Goal: Navigation & Orientation: Understand site structure

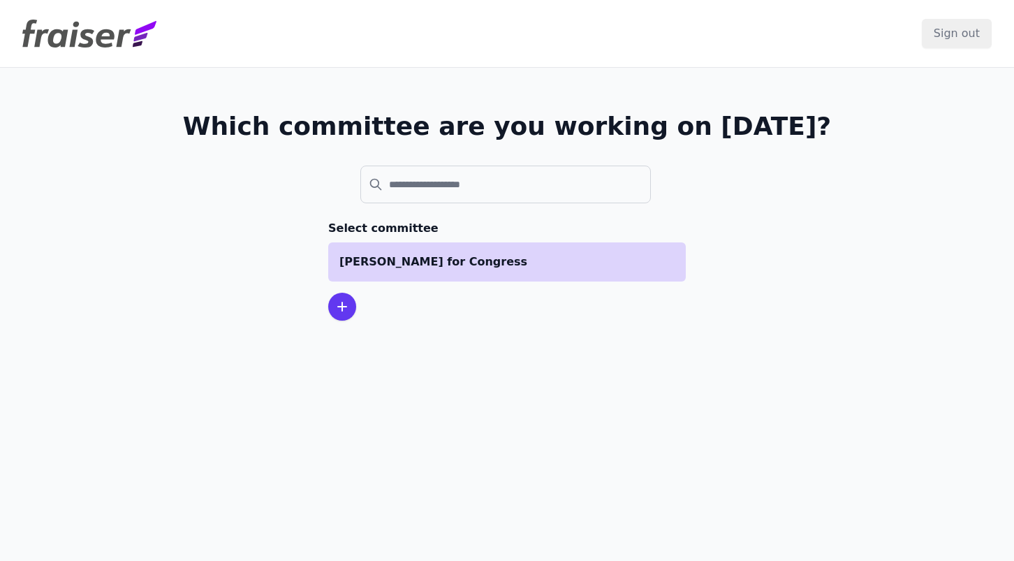
click at [441, 250] on li "[PERSON_NAME] for Congress" at bounding box center [507, 261] width 358 height 39
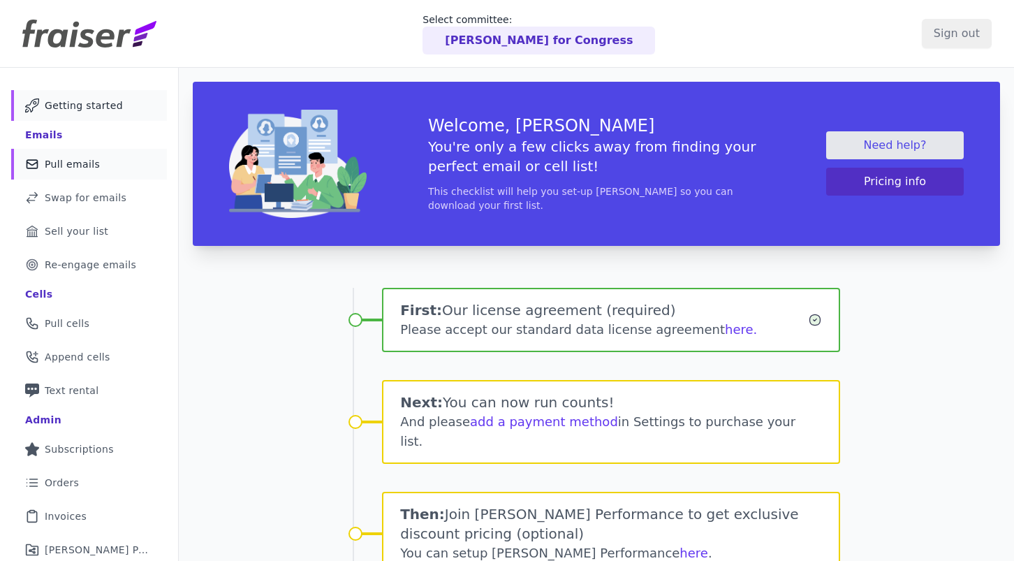
click at [119, 153] on link "Mail Icon Outline of a mail envelope Pull emails" at bounding box center [89, 164] width 156 height 31
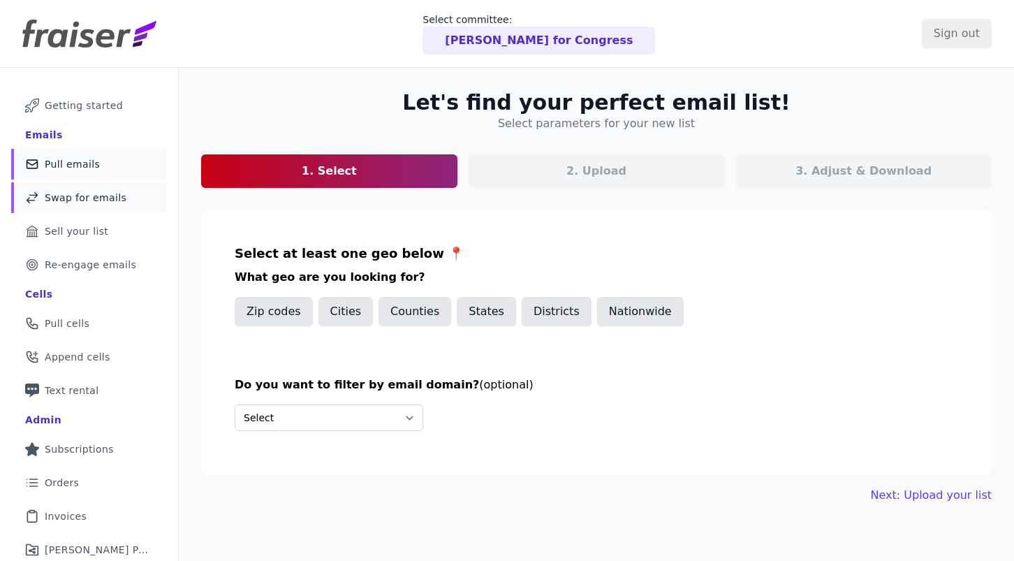
click at [116, 191] on span "Swap for emails" at bounding box center [86, 198] width 82 height 14
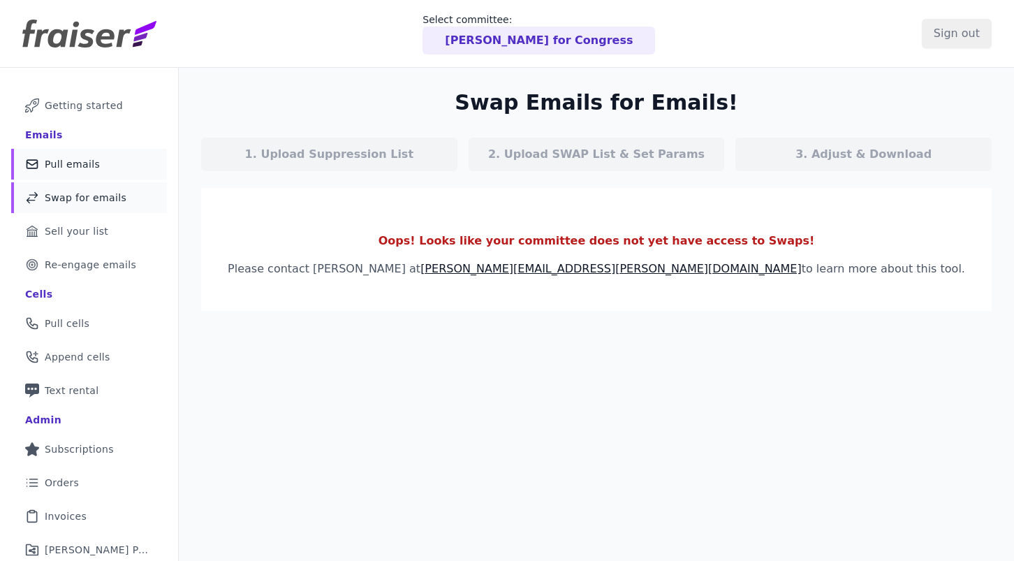
click at [102, 169] on link "Mail Icon Outline of a mail envelope Pull emails" at bounding box center [89, 164] width 156 height 31
click at [89, 325] on link "Phone Icon Outline of a phone Pull cells" at bounding box center [89, 323] width 156 height 31
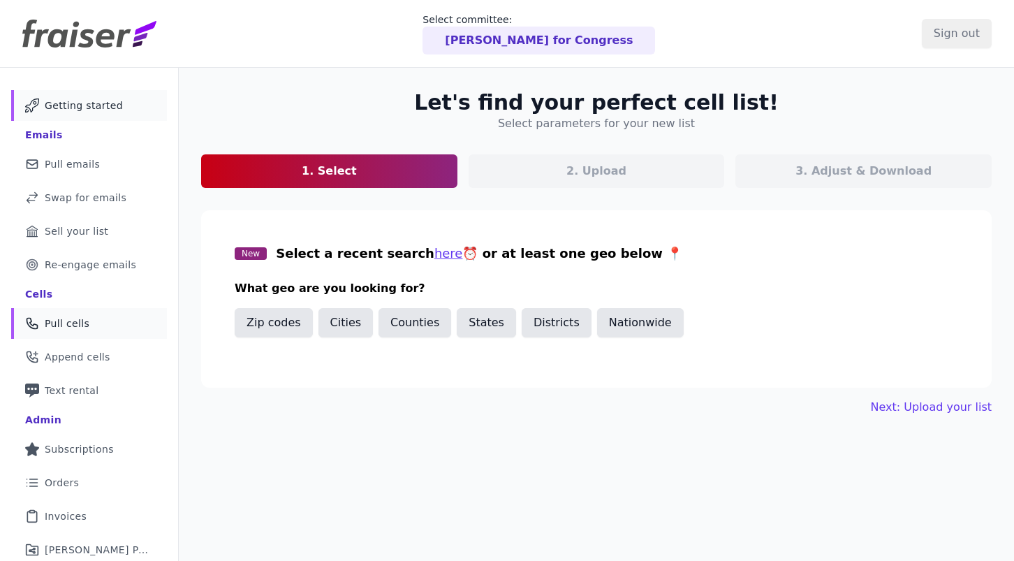
click at [90, 100] on span "Getting started" at bounding box center [84, 105] width 78 height 14
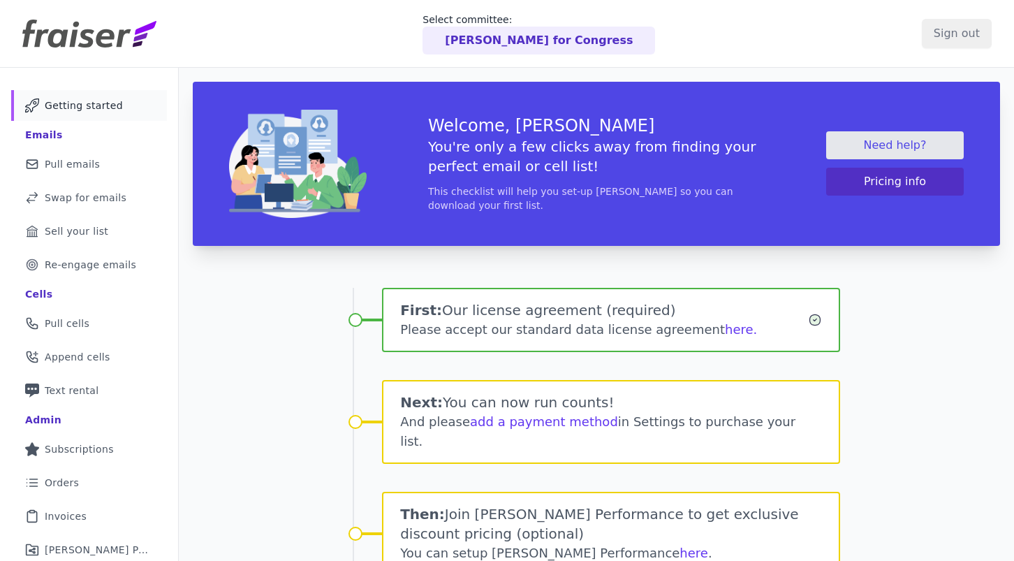
scroll to position [142, 0]
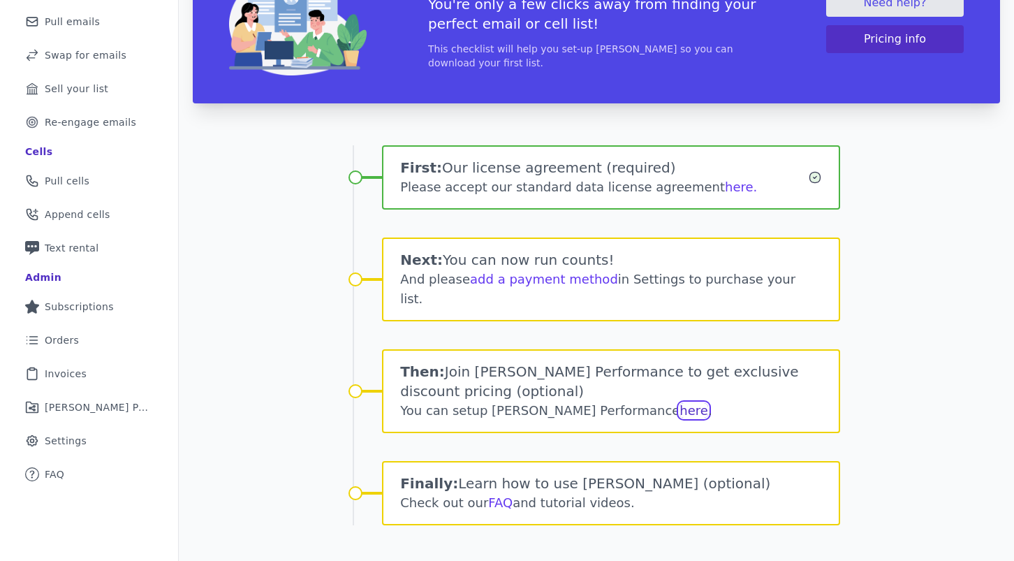
click at [680, 403] on link "here" at bounding box center [694, 410] width 29 height 15
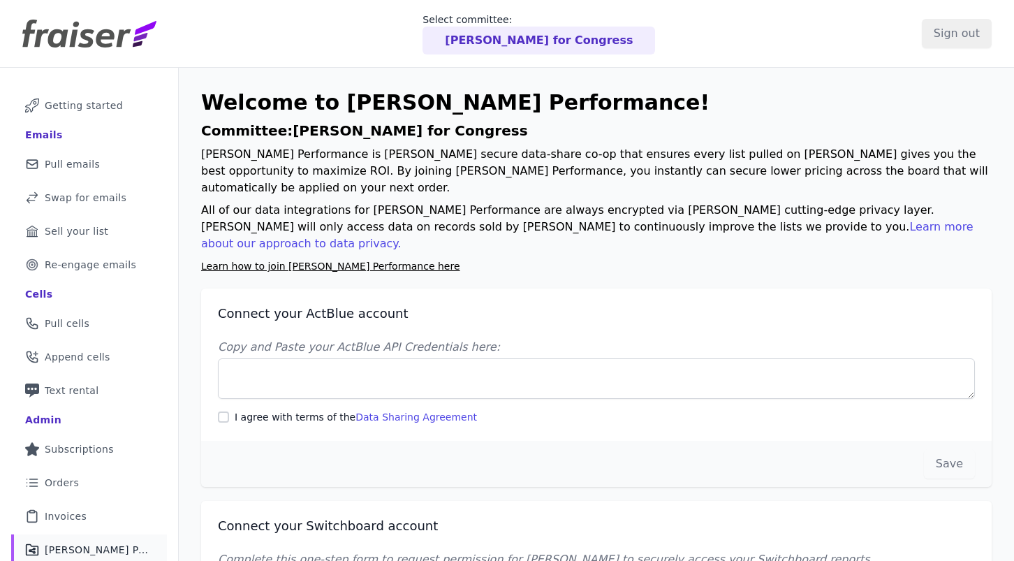
click at [342, 50] on div "Select committee: McCartney for Congress" at bounding box center [539, 34] width 766 height 42
click at [105, 159] on link "Mail Icon Outline of a mail envelope Pull emails" at bounding box center [89, 164] width 156 height 31
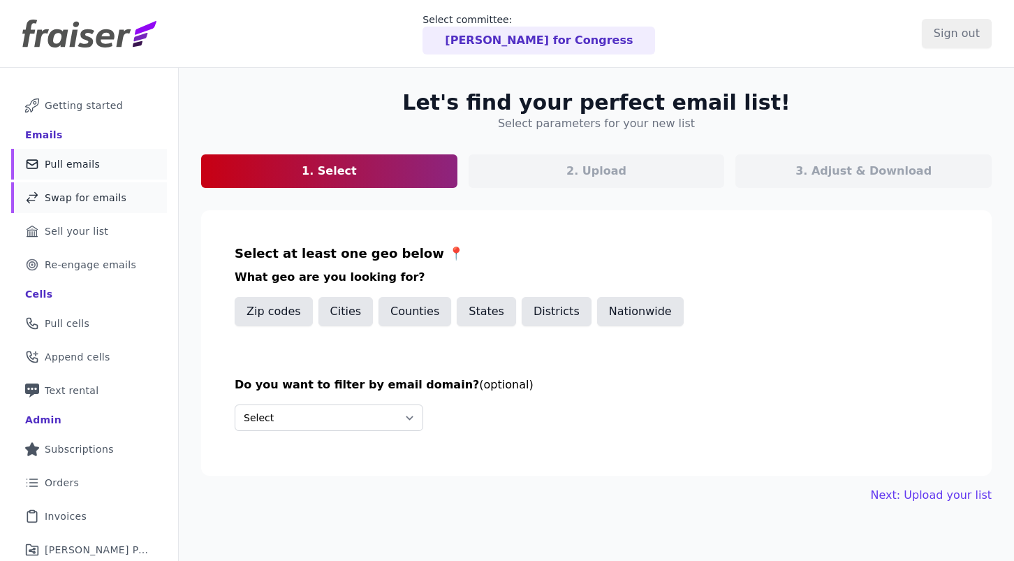
click at [110, 190] on link "Swap Icon Outline of a swap Swap for emails" at bounding box center [89, 197] width 156 height 31
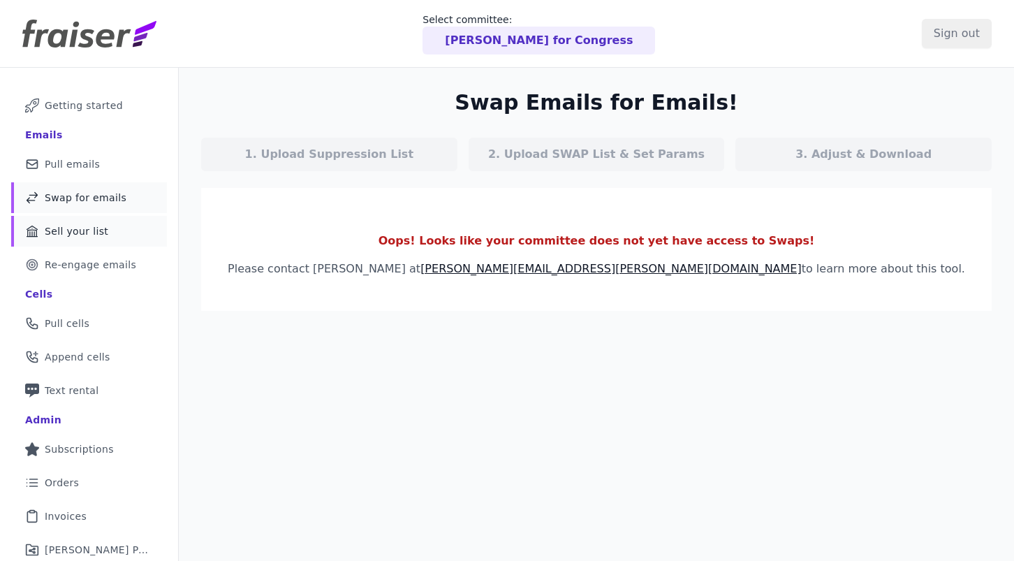
click at [110, 231] on link "Bank Icon Outline of a bank Sell your list" at bounding box center [89, 231] width 156 height 31
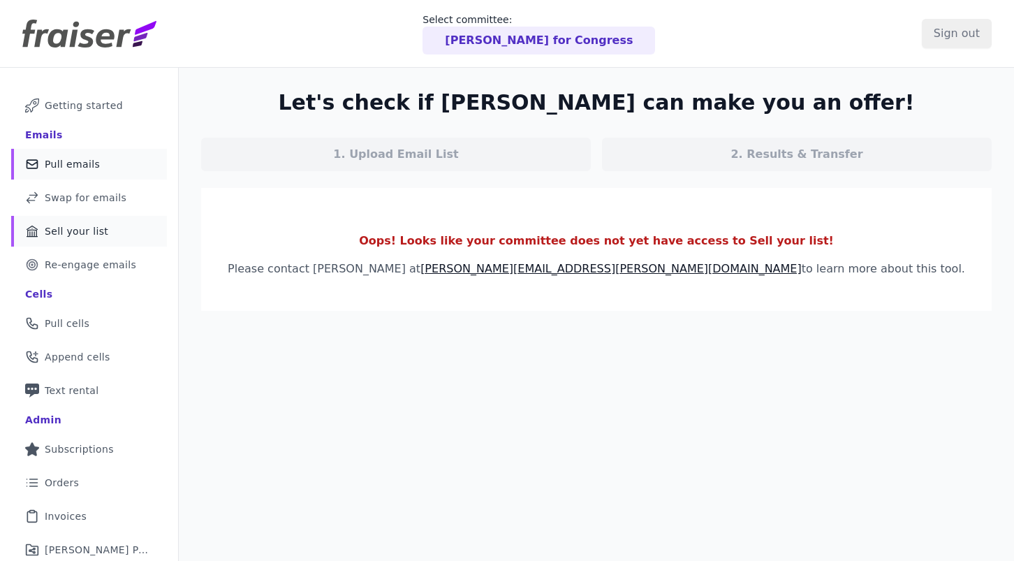
click at [104, 170] on link "Mail Icon Outline of a mail envelope Pull emails" at bounding box center [89, 164] width 156 height 31
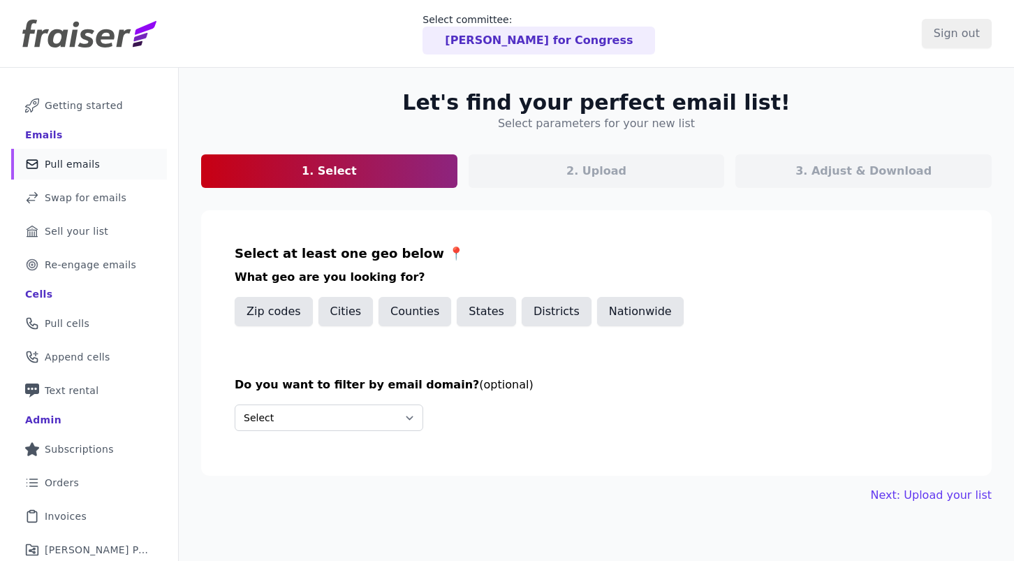
scroll to position [71, 0]
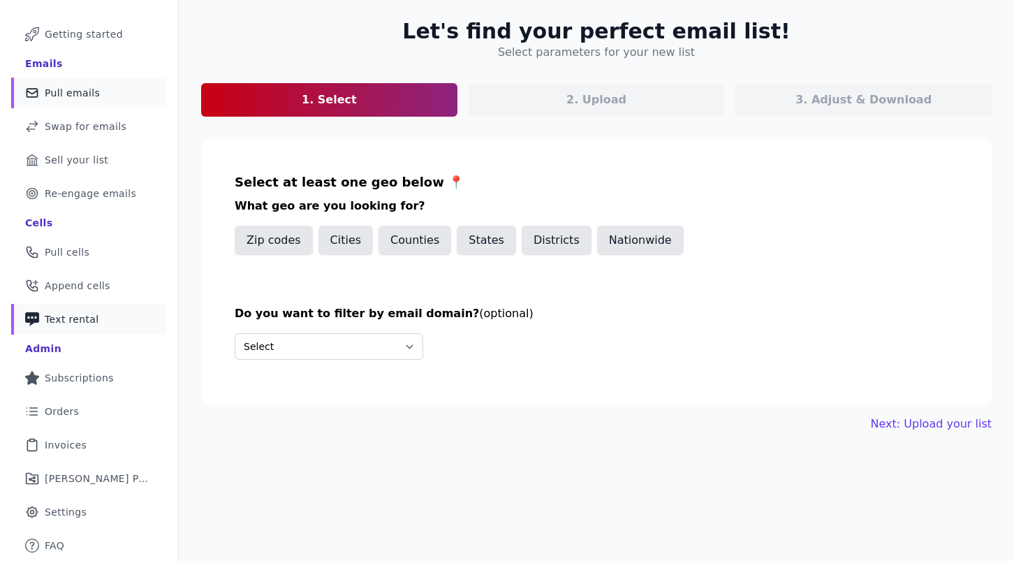
click at [109, 315] on link "Phone Icon with a plus sign Outline of a phone with a plus sign Text rental" at bounding box center [89, 319] width 156 height 31
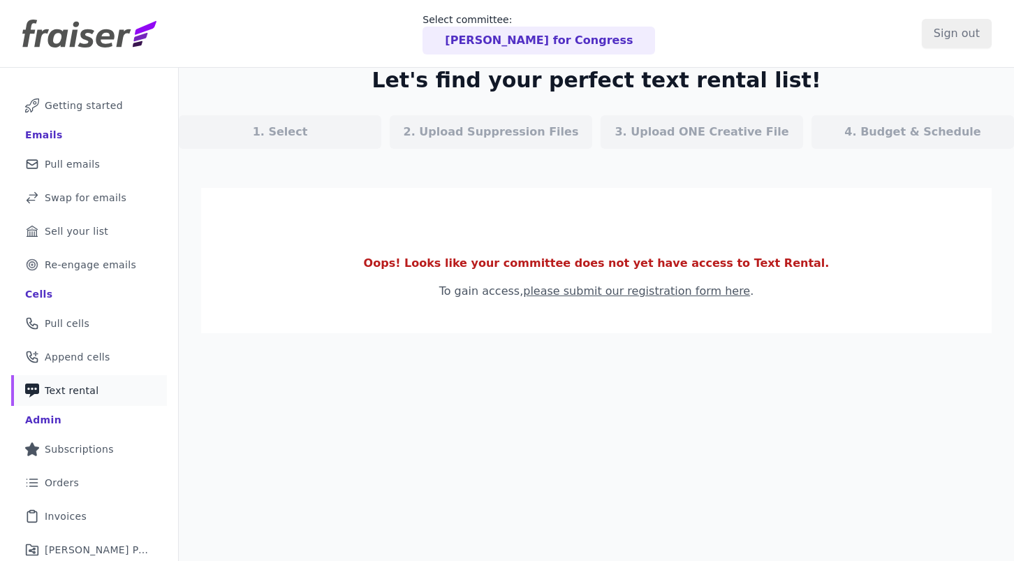
scroll to position [71, 0]
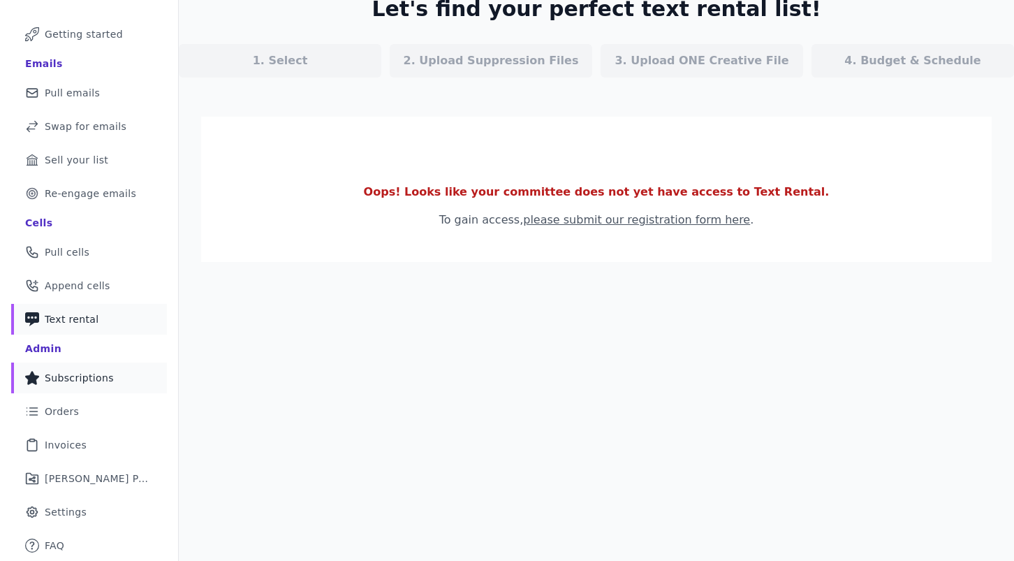
click at [106, 365] on link "Star Icon Full Star Subscriptions" at bounding box center [89, 378] width 156 height 31
